Goal: Information Seeking & Learning: Learn about a topic

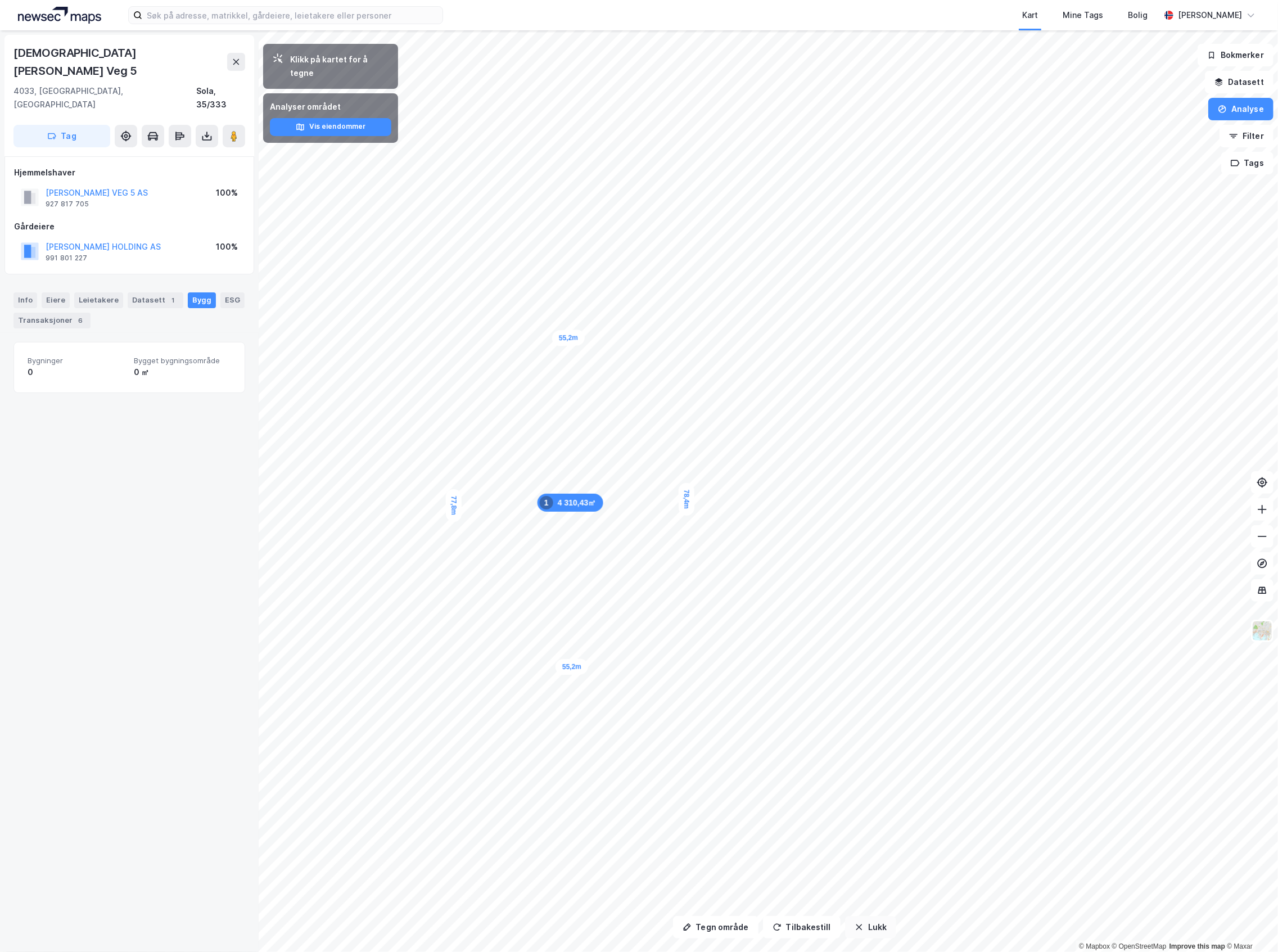
click at [881, 925] on button "Lukk" at bounding box center [870, 927] width 51 height 23
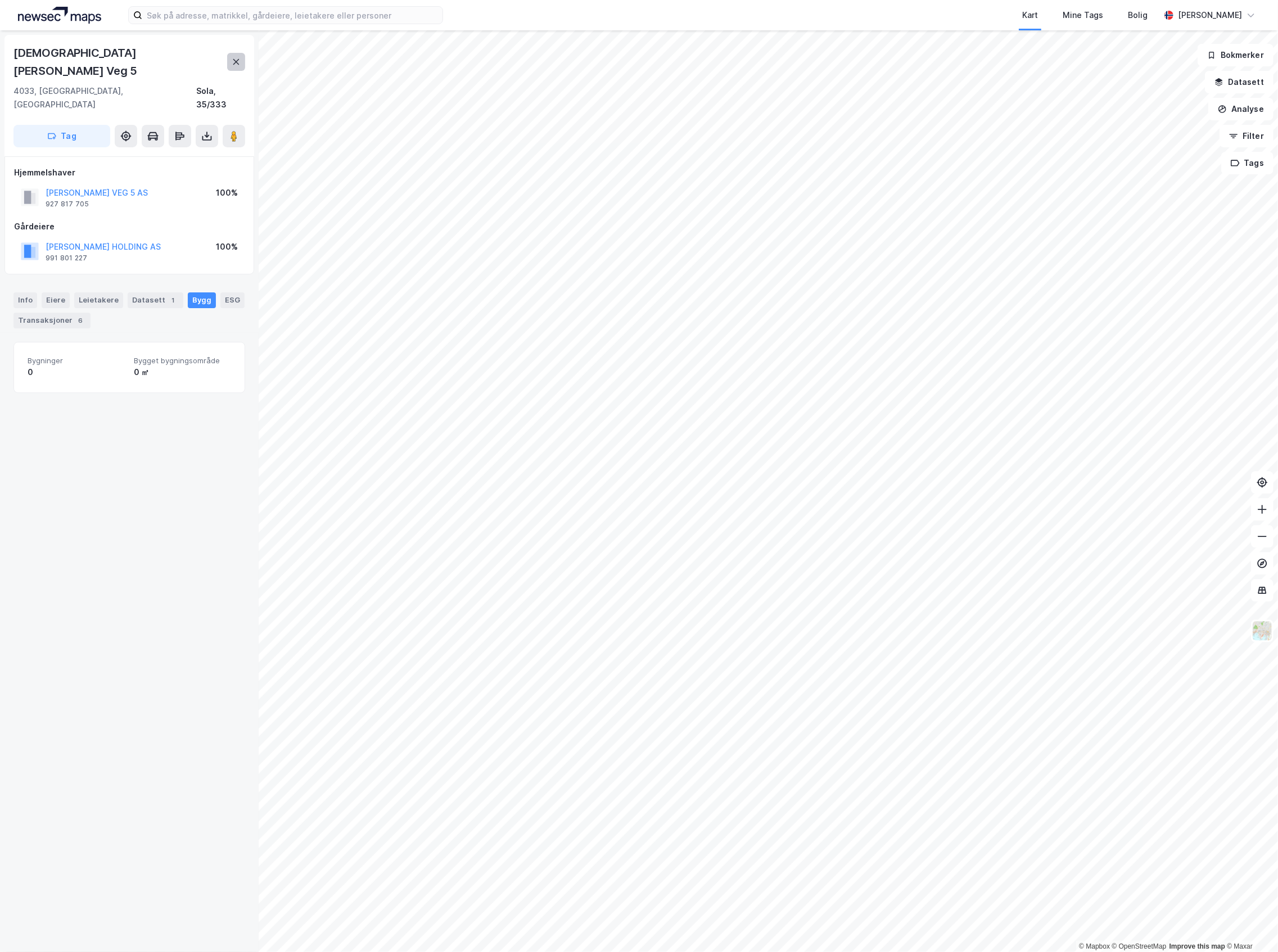
click at [232, 57] on icon at bounding box center [236, 61] width 9 height 9
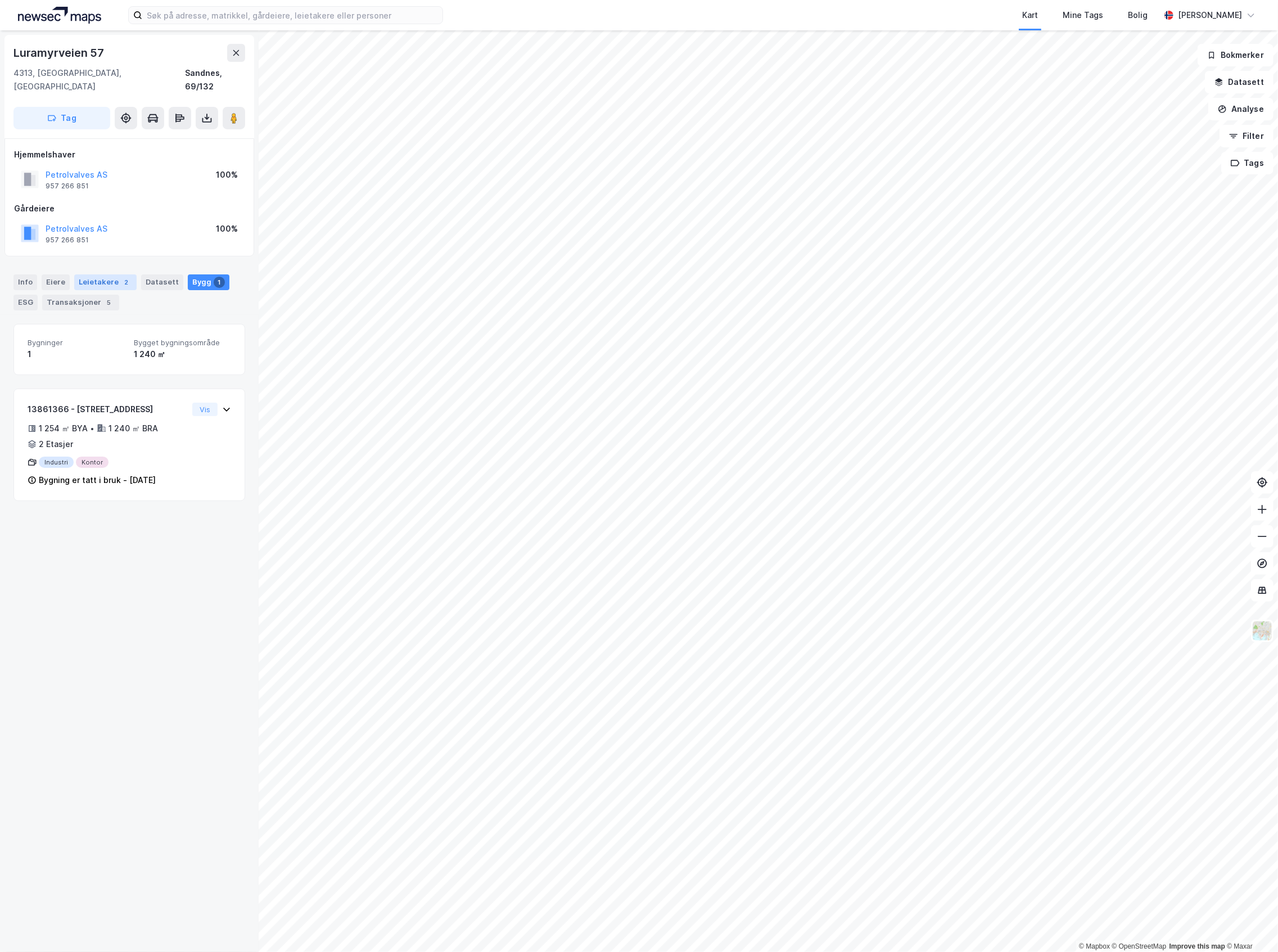
click at [102, 275] on div "Leietakere 2" at bounding box center [105, 282] width 63 height 16
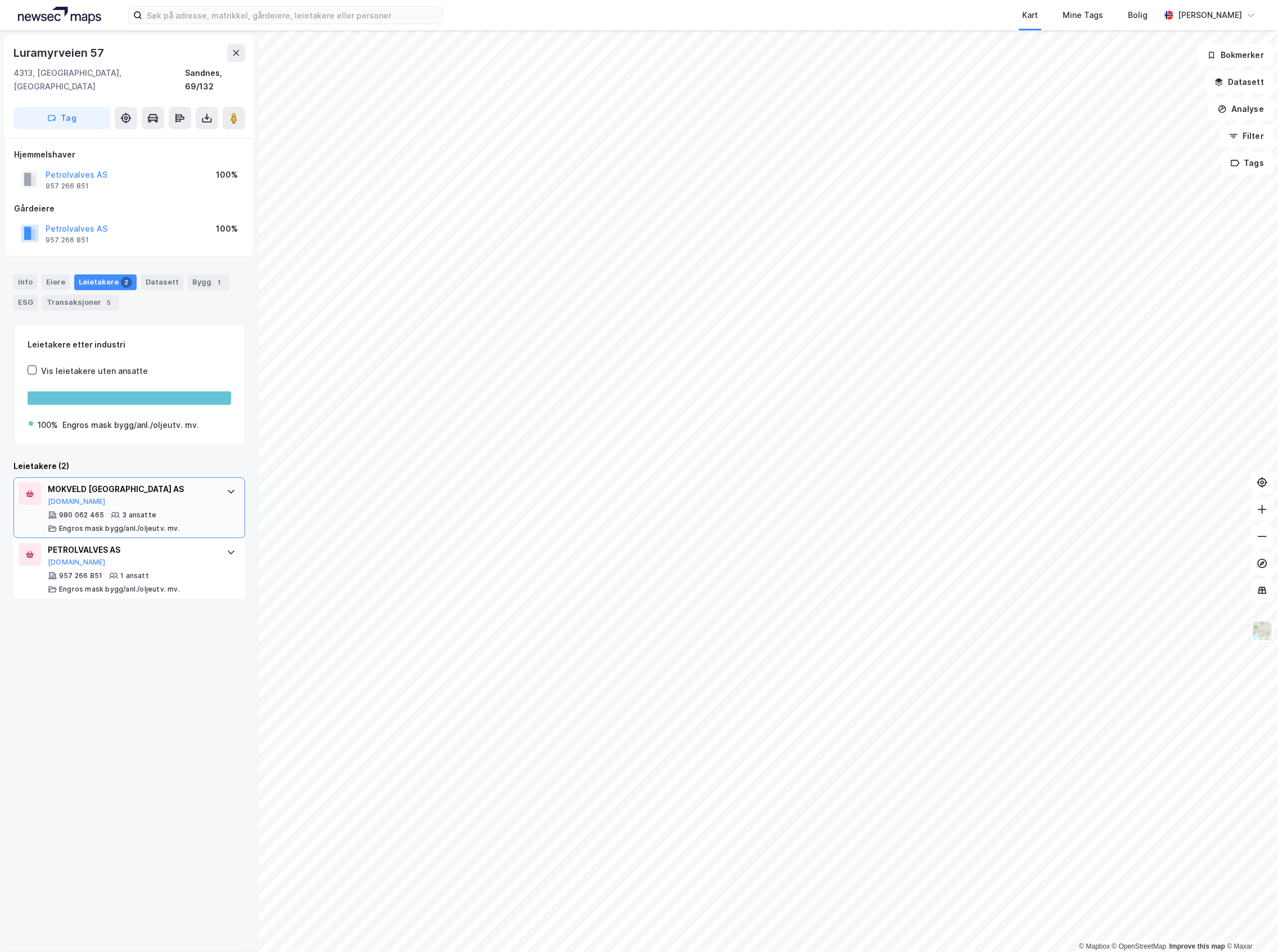
click at [158, 524] on div "Engros mask bygg/anl./oljeutv. mv." at bounding box center [119, 528] width 121 height 9
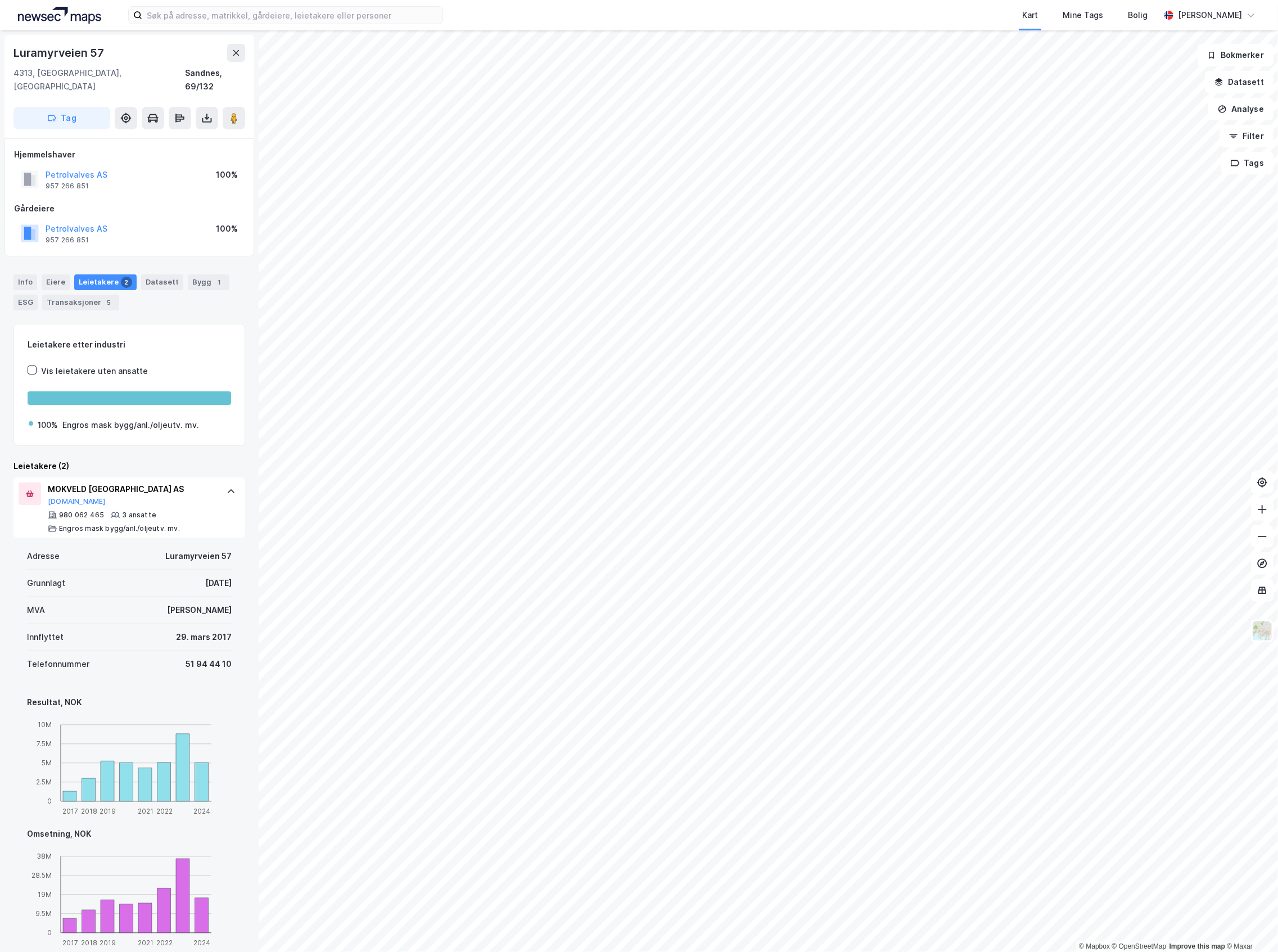
scroll to position [75, 0]
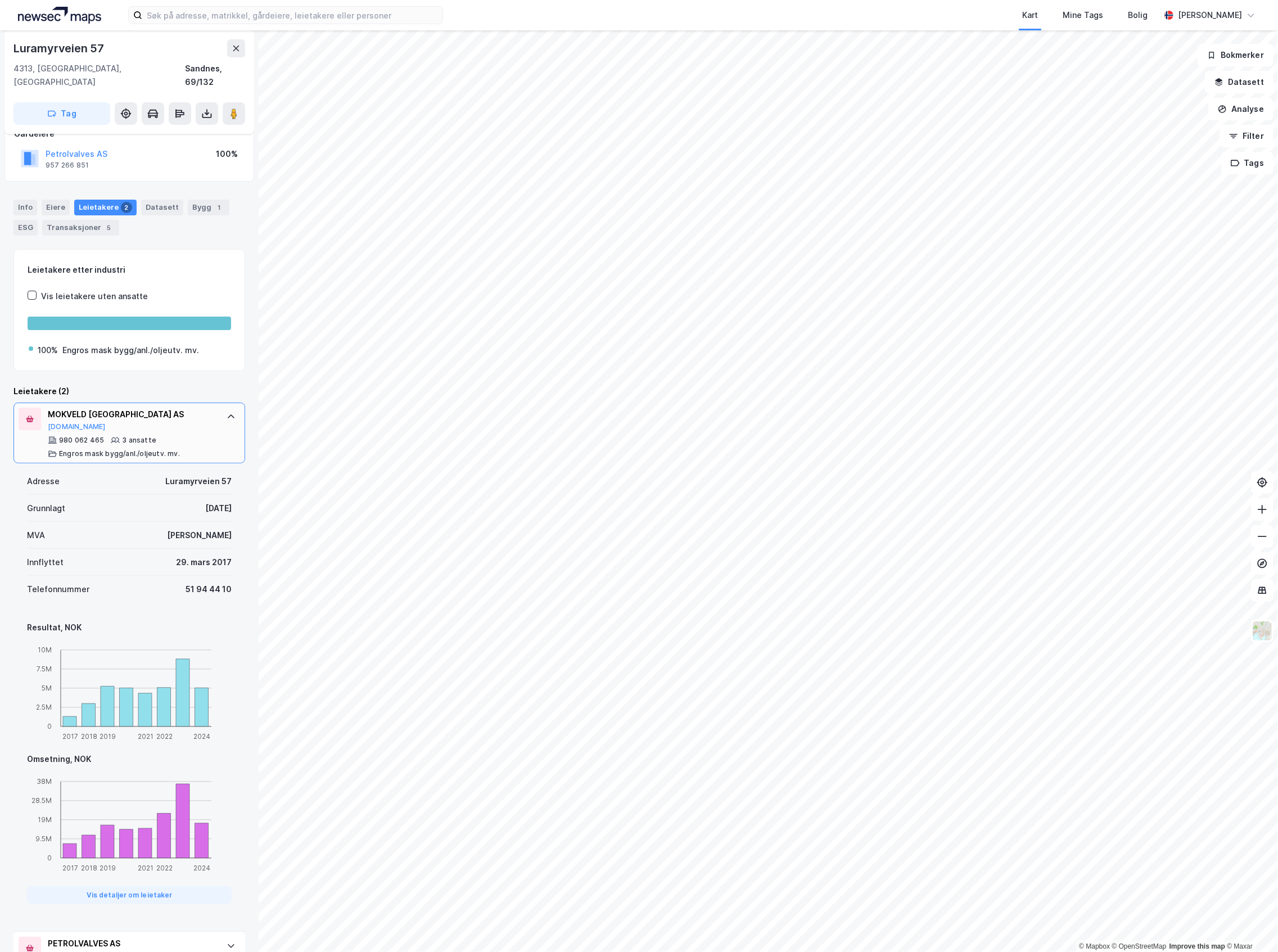
click at [151, 436] on div "980 062 465 3 ansatte Engros mask bygg/anl./oljeutv. mv." at bounding box center [131, 447] width 167 height 23
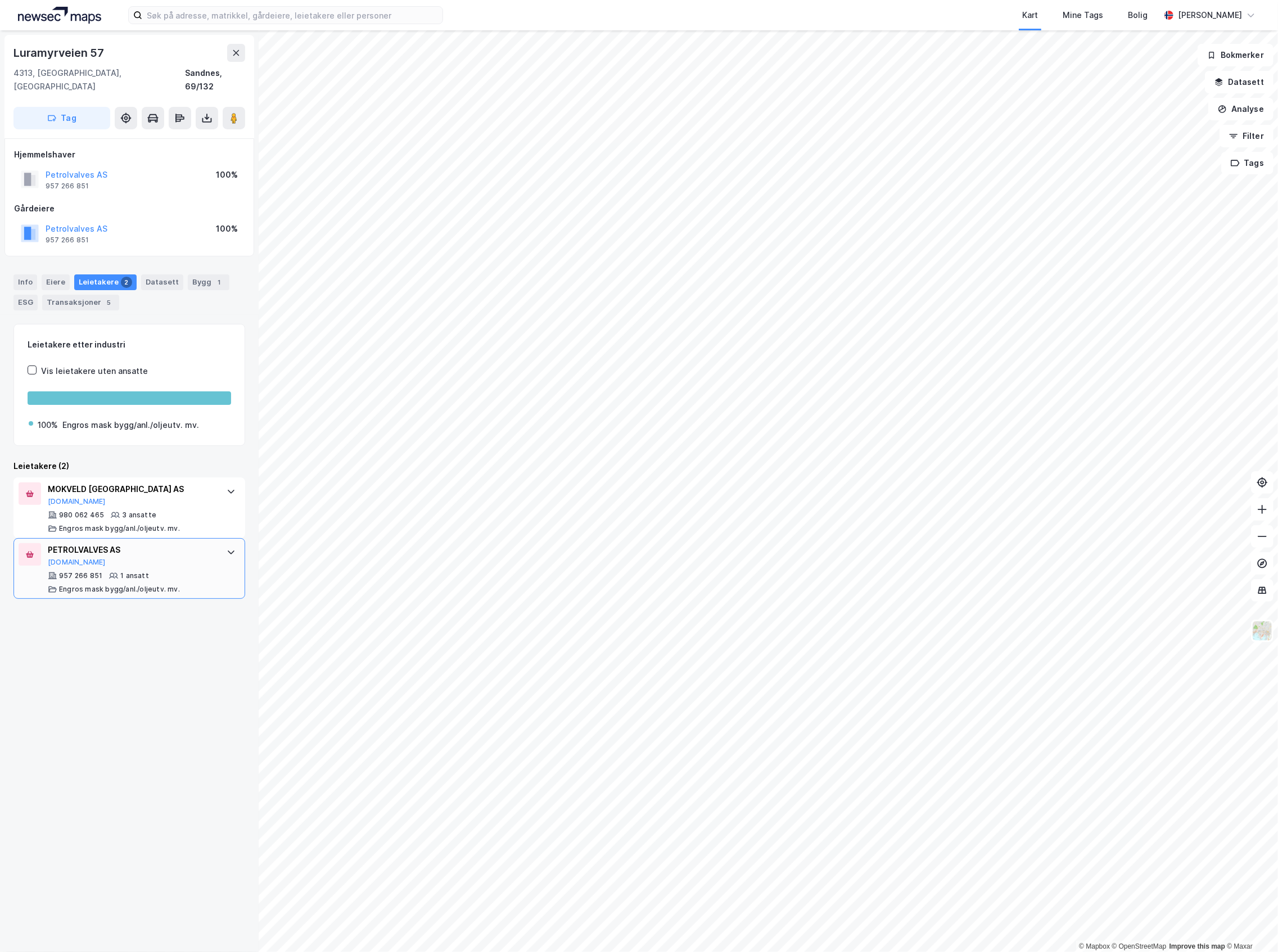
scroll to position [0, 0]
click at [174, 571] on div "957 266 851 1 ansatt Engros mask bygg/anl./oljeutv. mv." at bounding box center [131, 582] width 167 height 23
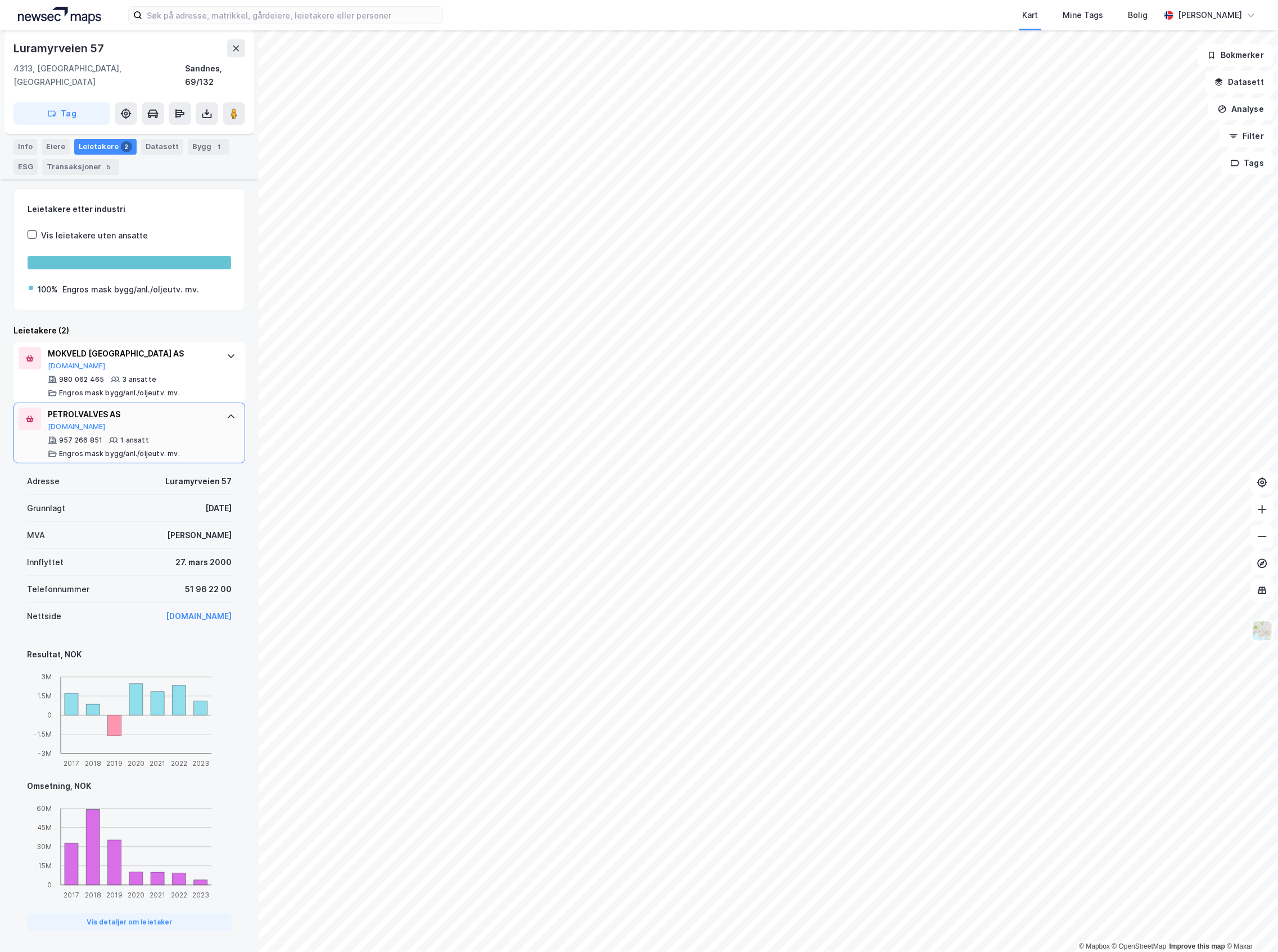
scroll to position [144, 0]
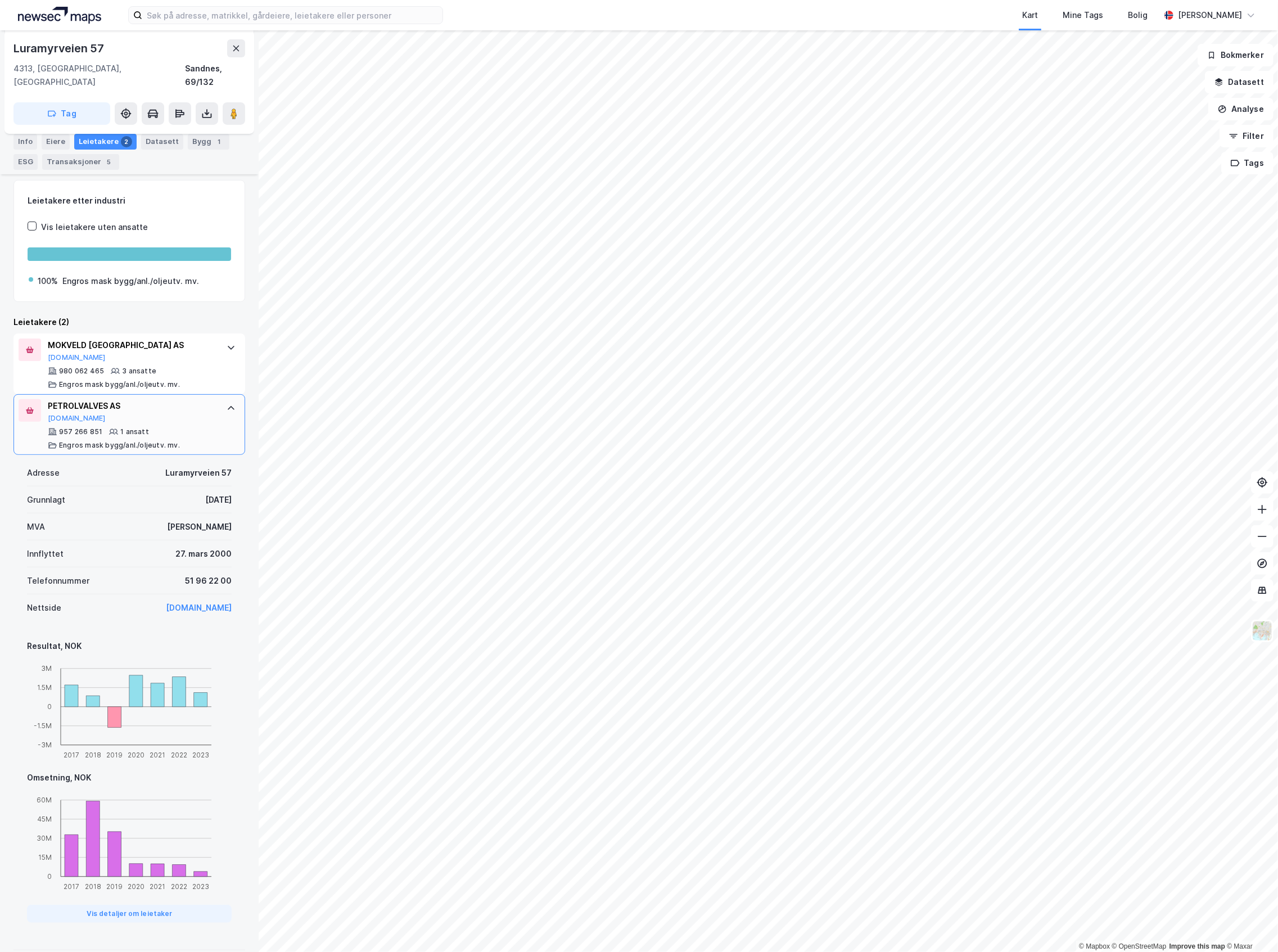
click at [123, 414] on div "PETROLVALVES AS [DOMAIN_NAME] 957 266 851 1 ansatt Engros mask bygg/anl./oljeut…" at bounding box center [131, 424] width 167 height 50
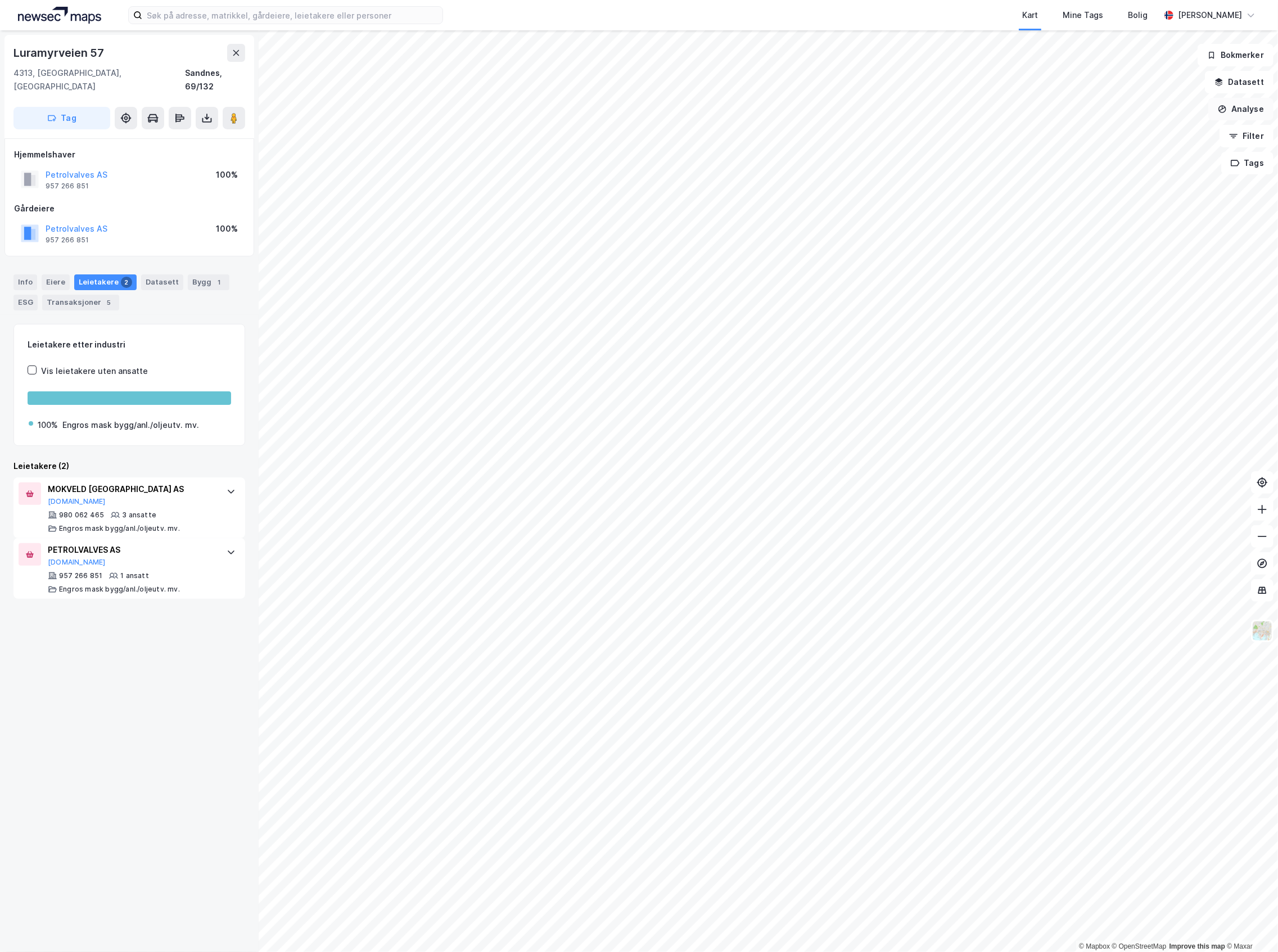
click at [1218, 111] on button "Analyse" at bounding box center [1241, 109] width 66 height 23
click at [1123, 136] on div "Tegn område" at bounding box center [1143, 133] width 98 height 10
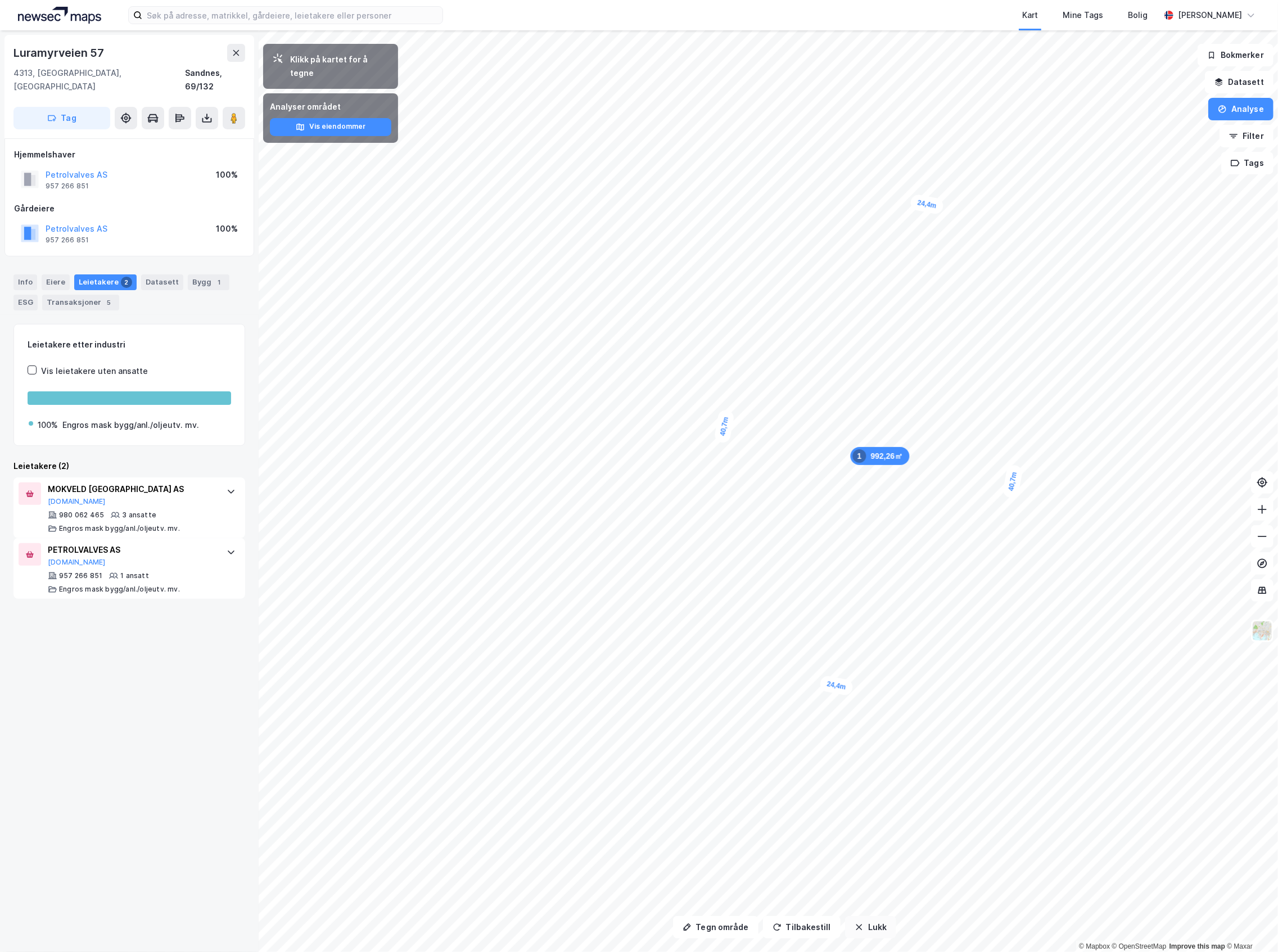
click at [858, 926] on icon "button" at bounding box center [859, 926] width 9 height 9
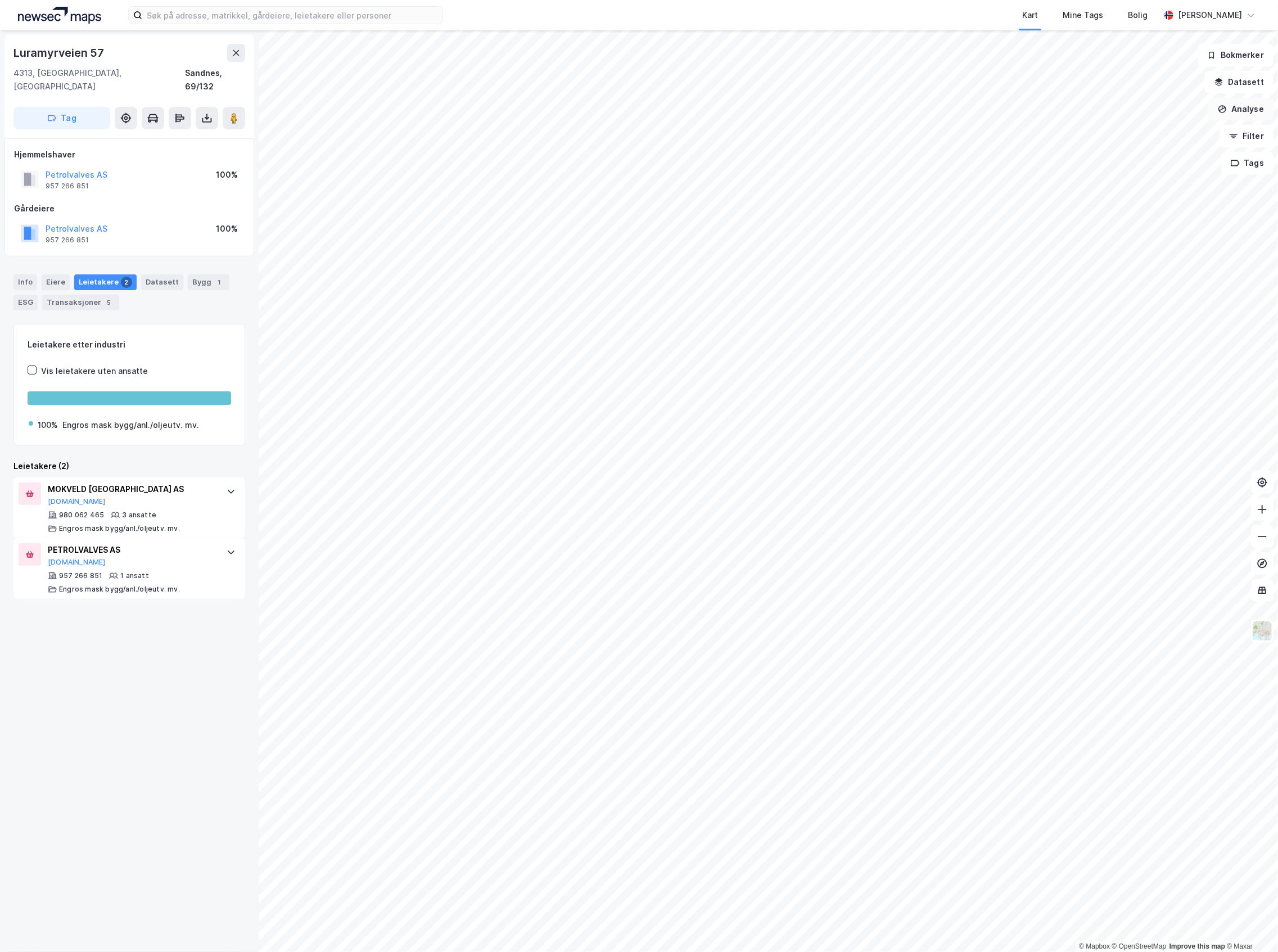
click at [1224, 105] on icon "button" at bounding box center [1223, 107] width 1 height 5
click at [1224, 105] on icon "button" at bounding box center [1222, 108] width 9 height 9
